Goal: Task Accomplishment & Management: Manage account settings

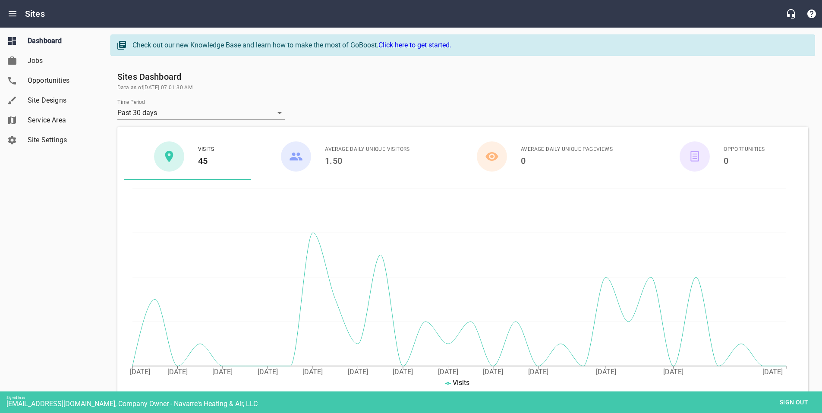
click at [35, 104] on span "Site Designs" at bounding box center [61, 100] width 66 height 10
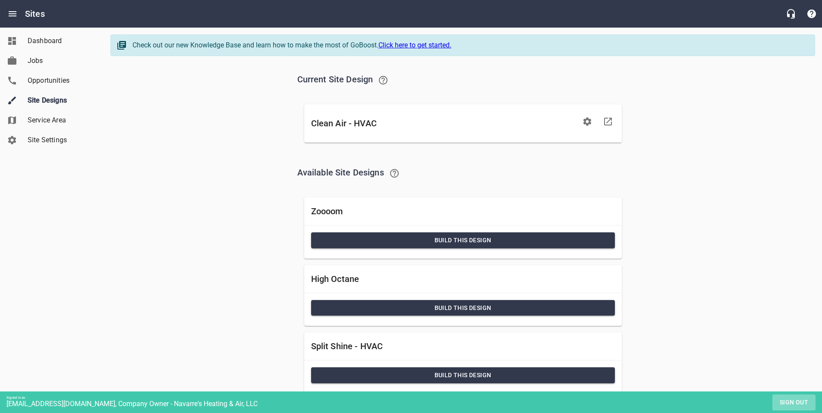
click at [793, 402] on span "Sign out" at bounding box center [794, 403] width 36 height 11
